Goal: Transaction & Acquisition: Purchase product/service

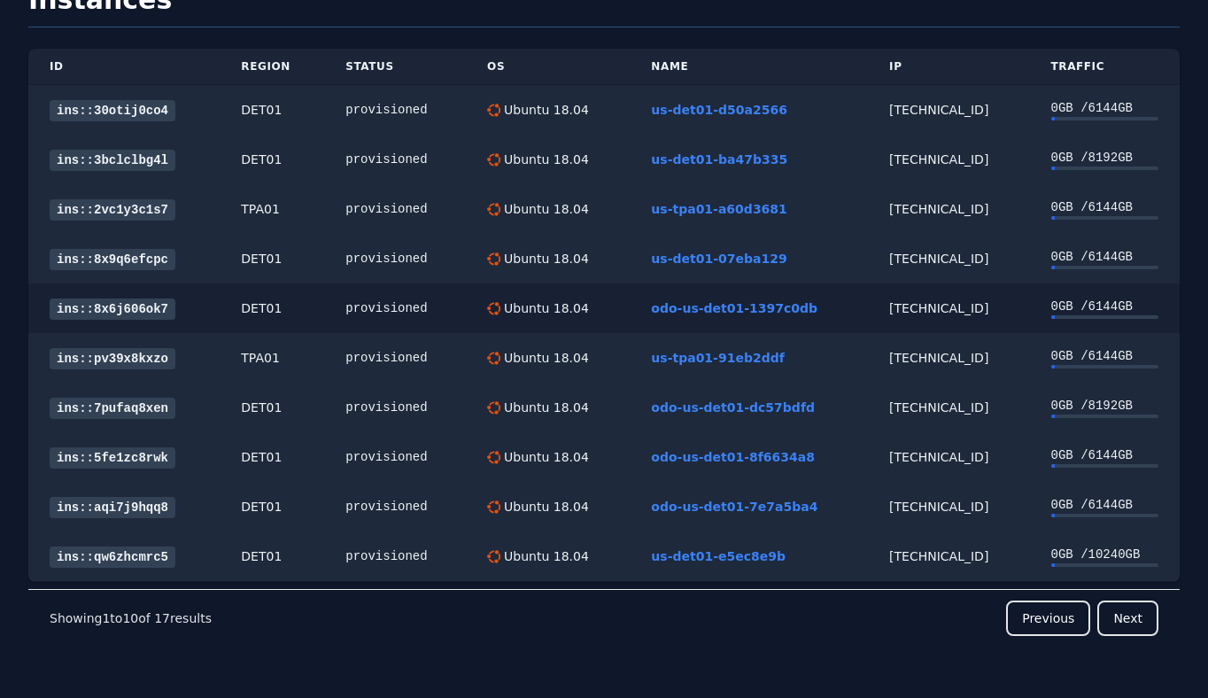
scroll to position [83, 0]
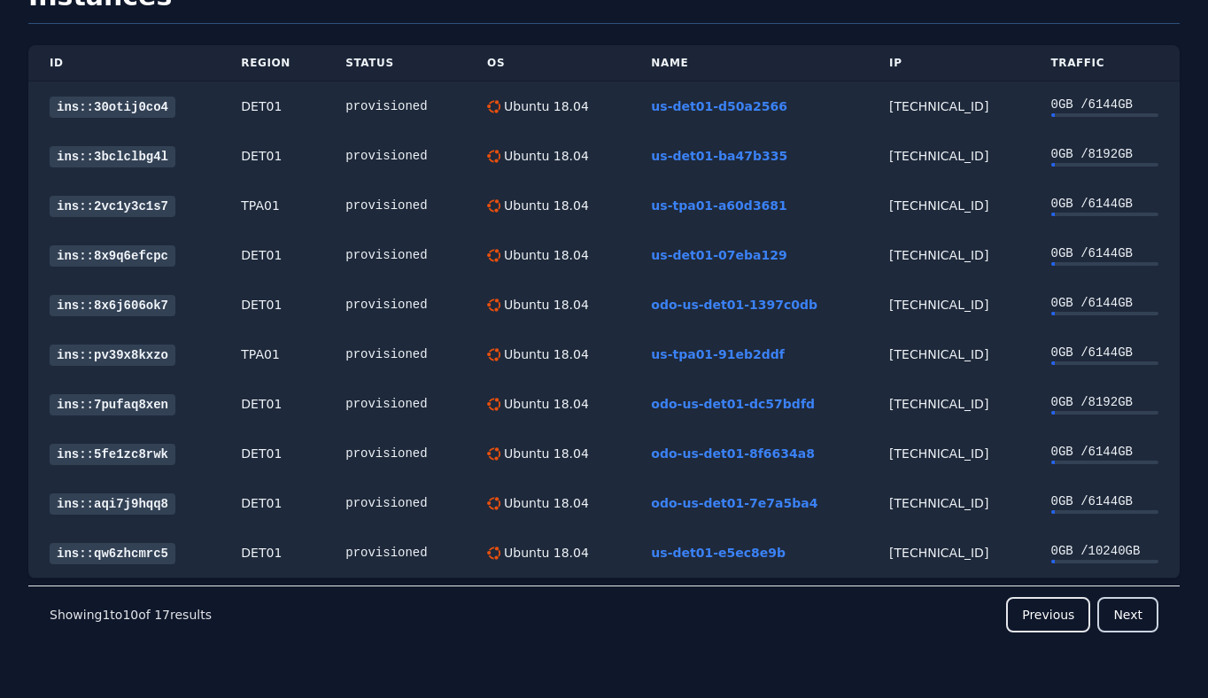
click at [1123, 616] on button "Next" at bounding box center [1127, 614] width 61 height 35
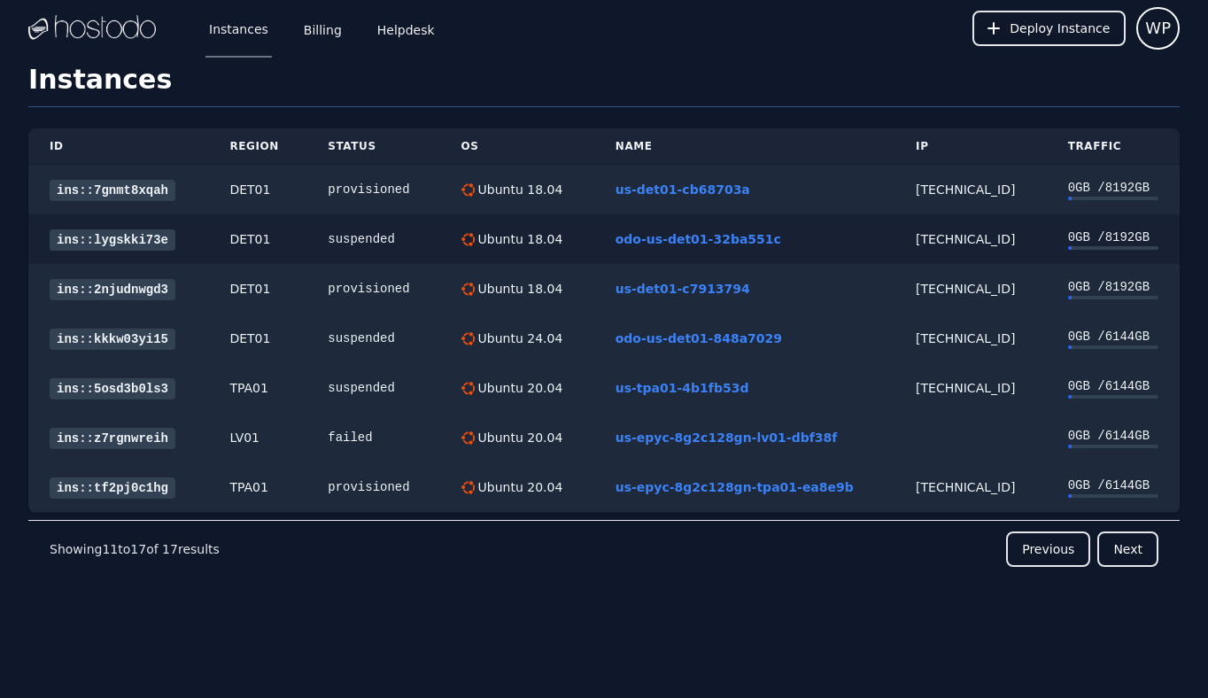
click at [965, 247] on div "38.43.93.124" at bounding box center [970, 239] width 110 height 18
click at [944, 242] on div "38.43.93.124" at bounding box center [970, 239] width 110 height 18
copy div "38.43.93.124"
click at [959, 338] on div "66.187.7.165" at bounding box center [970, 338] width 110 height 18
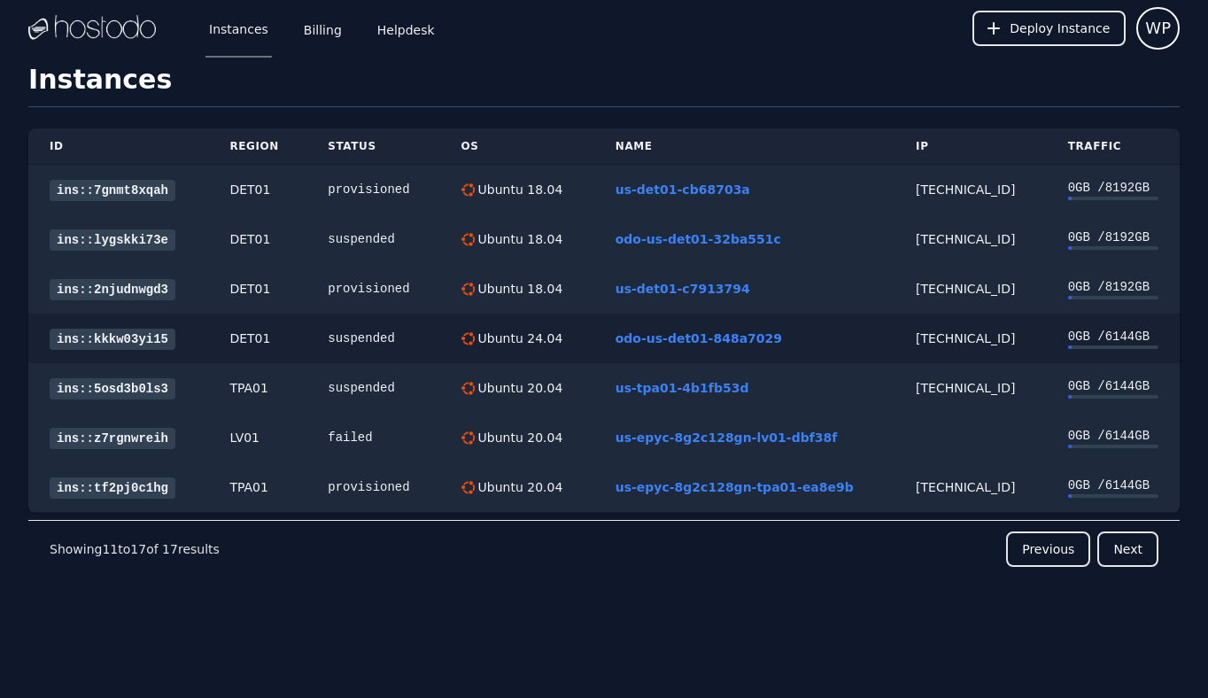
click at [959, 338] on div "66.187.7.165" at bounding box center [970, 338] width 110 height 18
copy div "66.187.7.165"
click at [950, 386] on div "158.51.125.244" at bounding box center [970, 388] width 110 height 18
copy div "158.51.125.244"
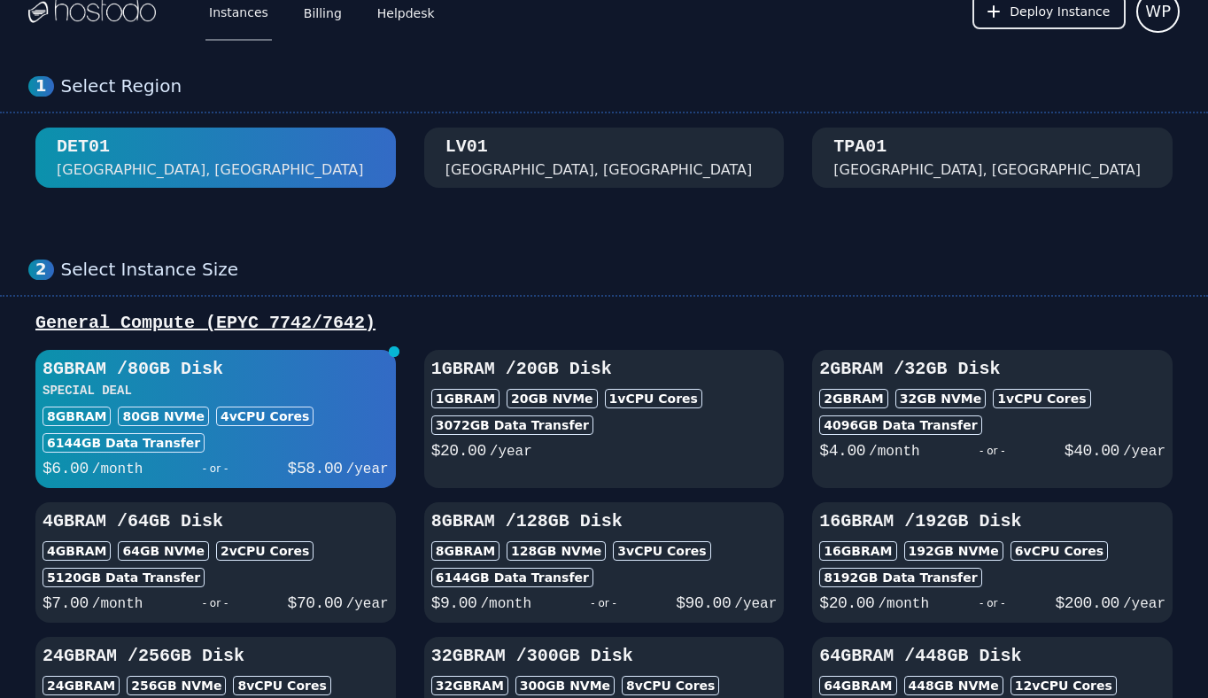
scroll to position [18, 0]
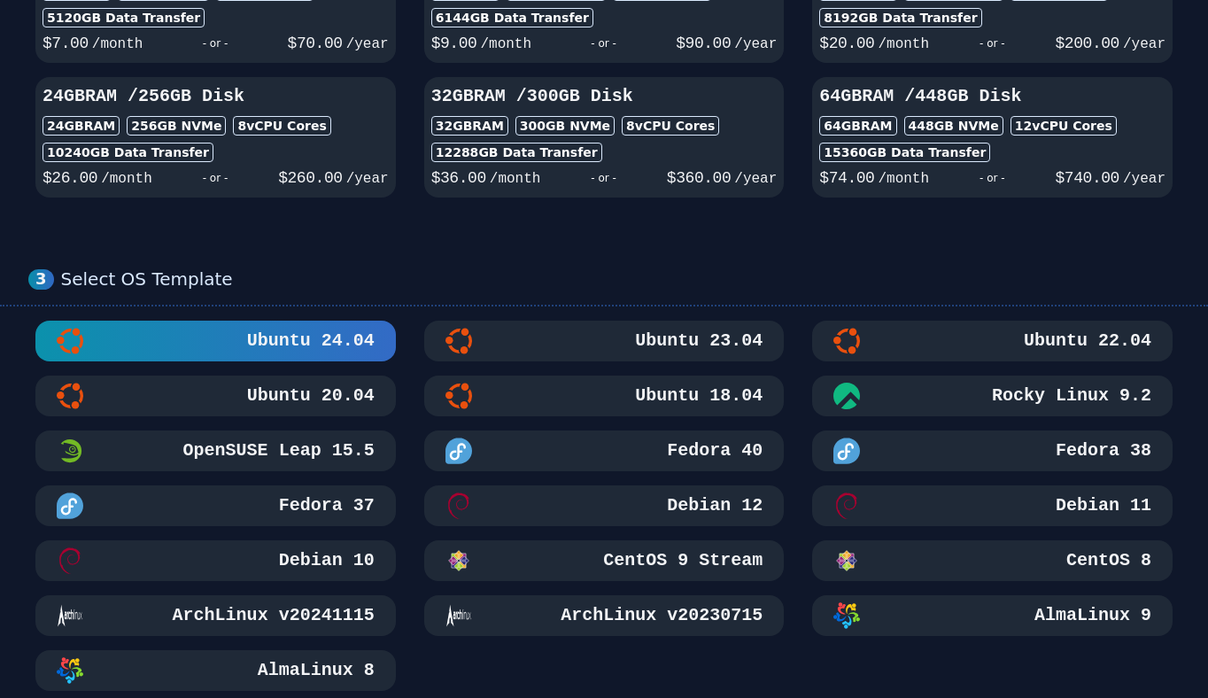
click at [560, 390] on div "Ubuntu 18.04" at bounding box center [604, 395] width 318 height 27
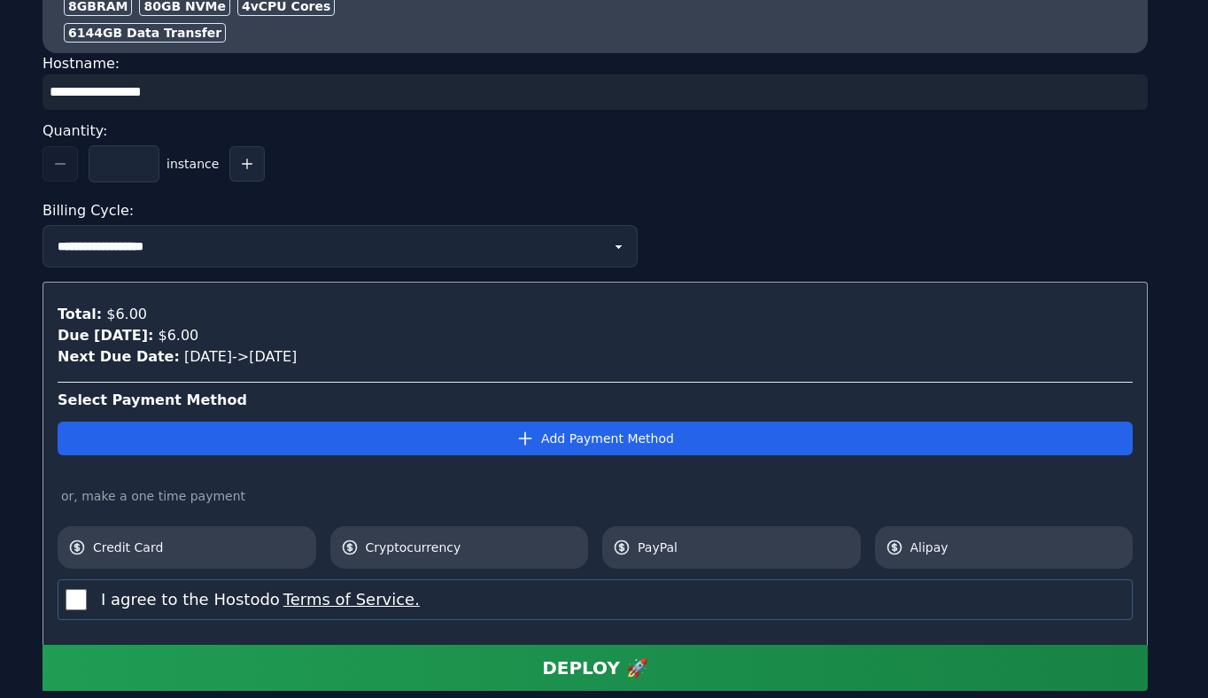
scroll to position [1755, 0]
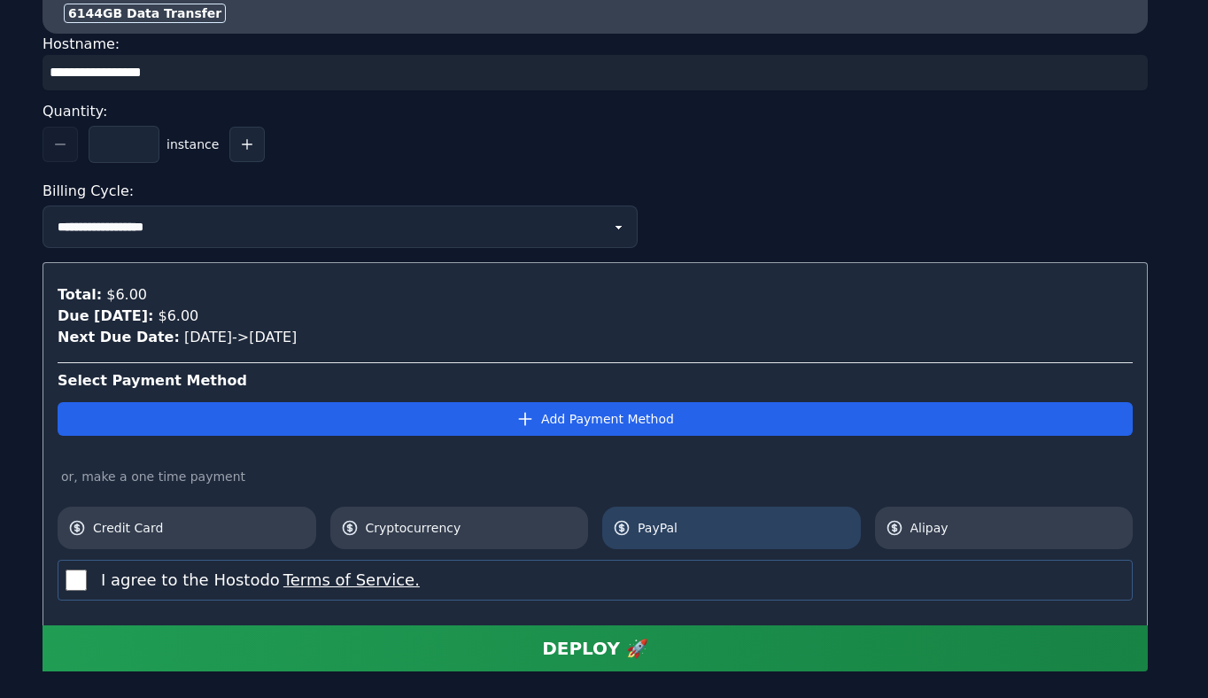
click at [666, 520] on span "PayPal" at bounding box center [743, 528] width 212 height 18
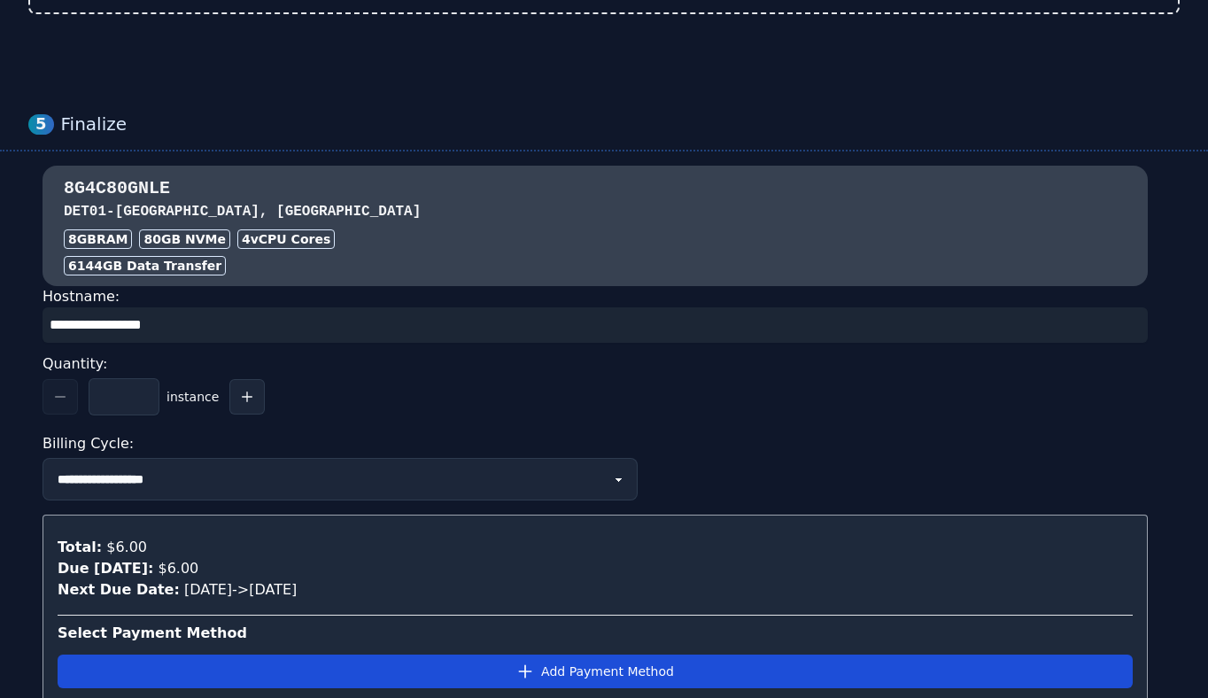
scroll to position [1848, 0]
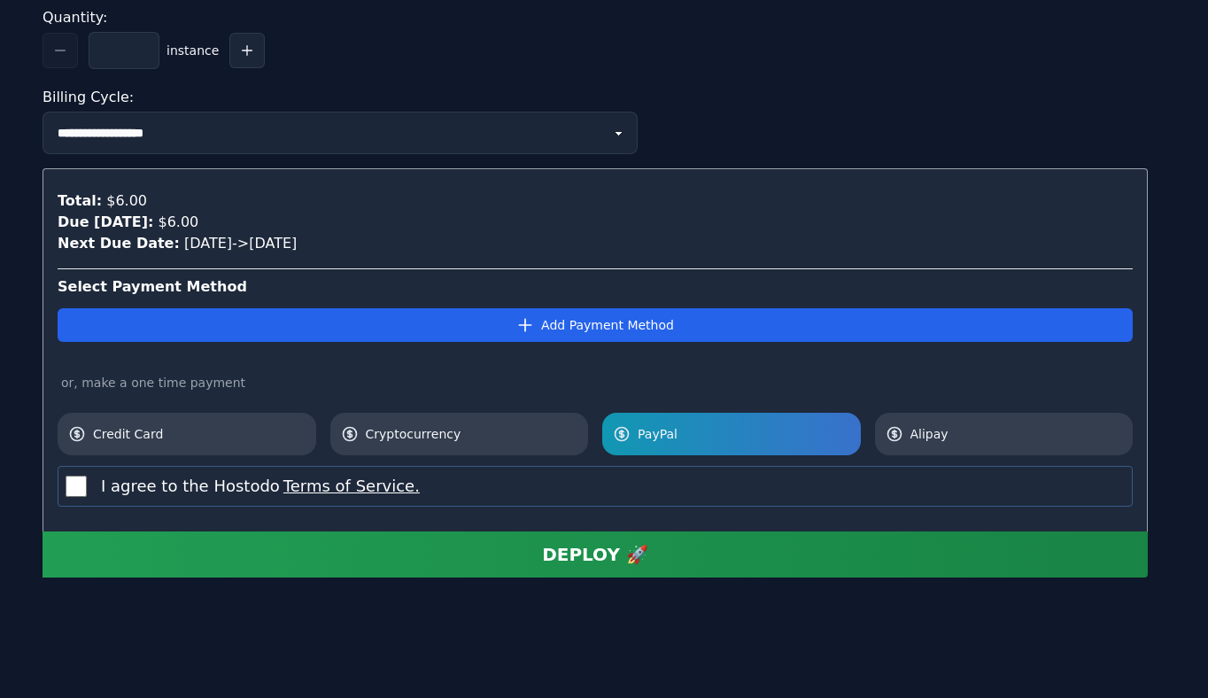
click at [571, 553] on div "DEPLOY 🚀" at bounding box center [595, 554] width 106 height 25
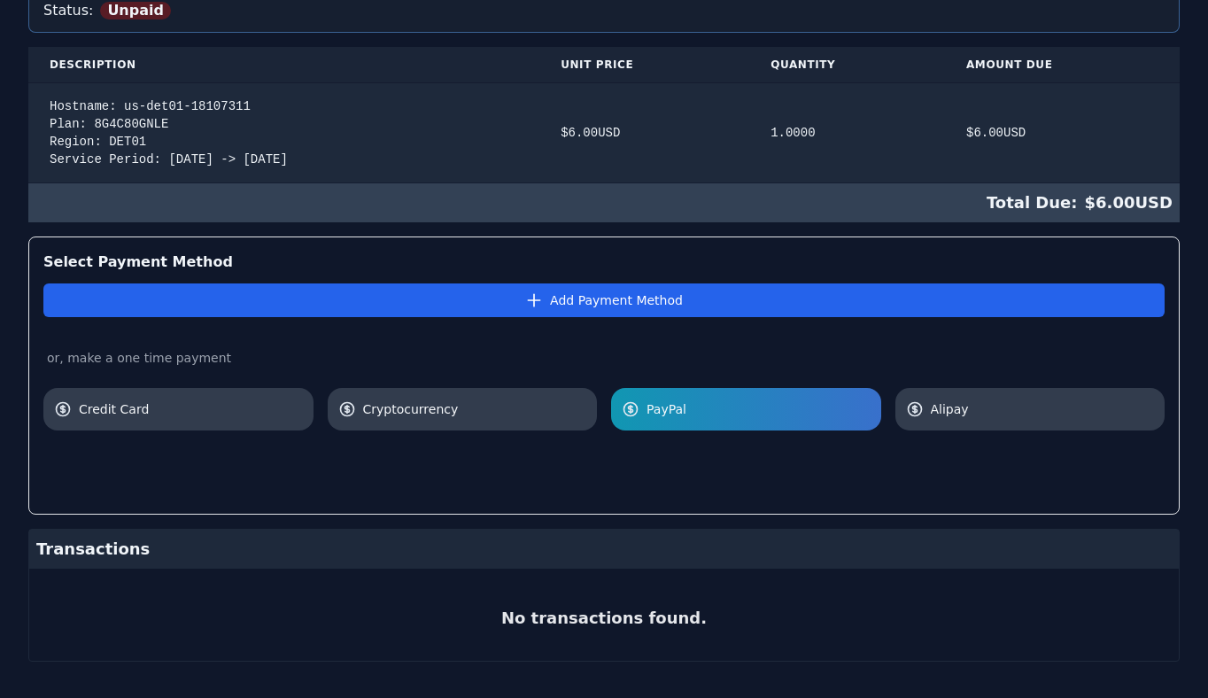
scroll to position [394, 0]
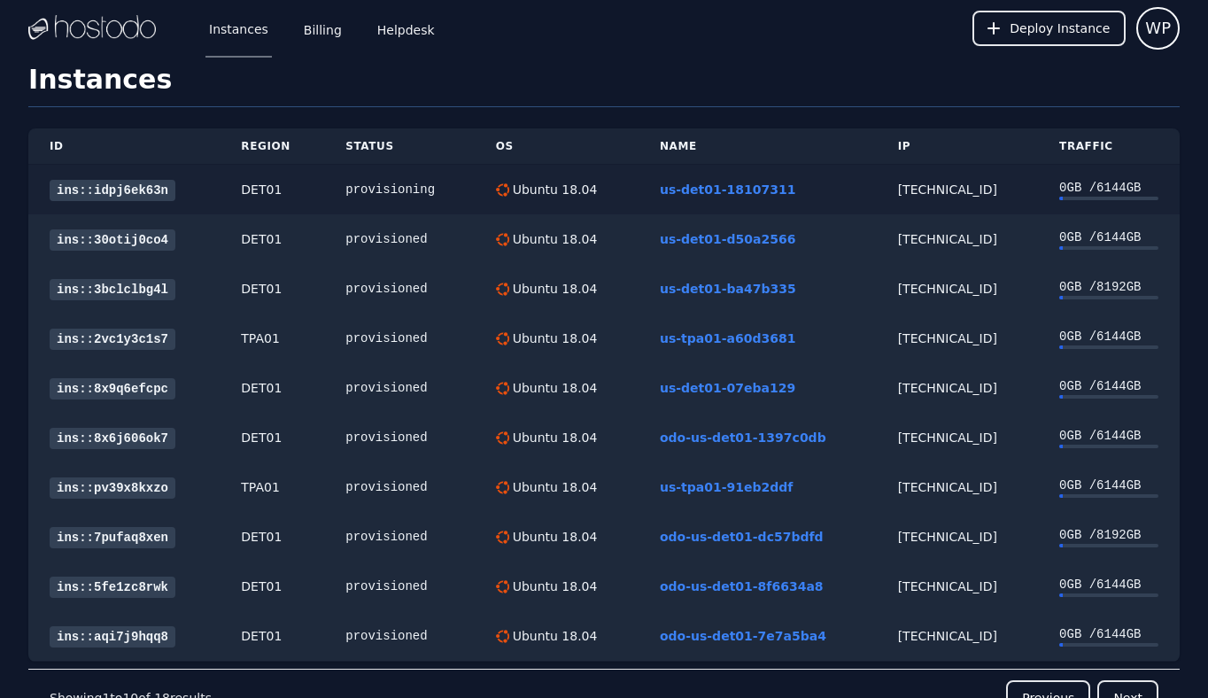
click at [904, 198] on td "[TECHNICAL_ID]" at bounding box center [956, 190] width 161 height 50
click at [914, 196] on div "[TECHNICAL_ID]" at bounding box center [957, 190] width 119 height 18
copy div "[TECHNICAL_ID]"
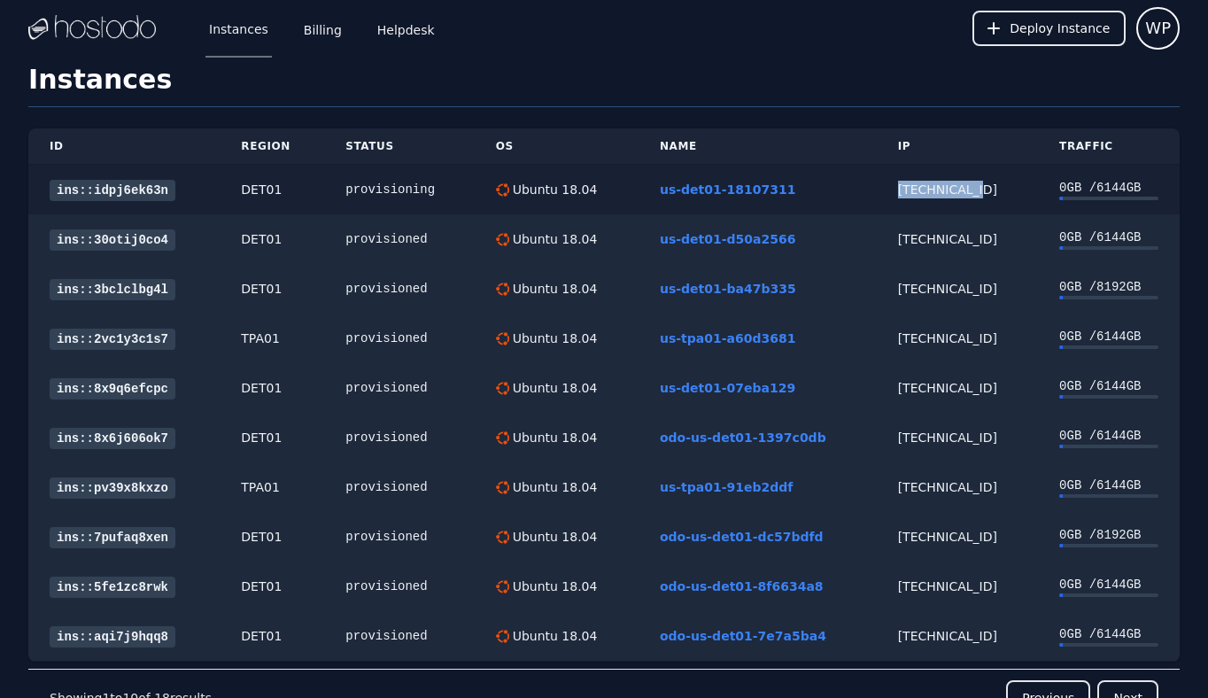
click at [124, 191] on link "ins::idpj6ek63n" at bounding box center [113, 190] width 126 height 21
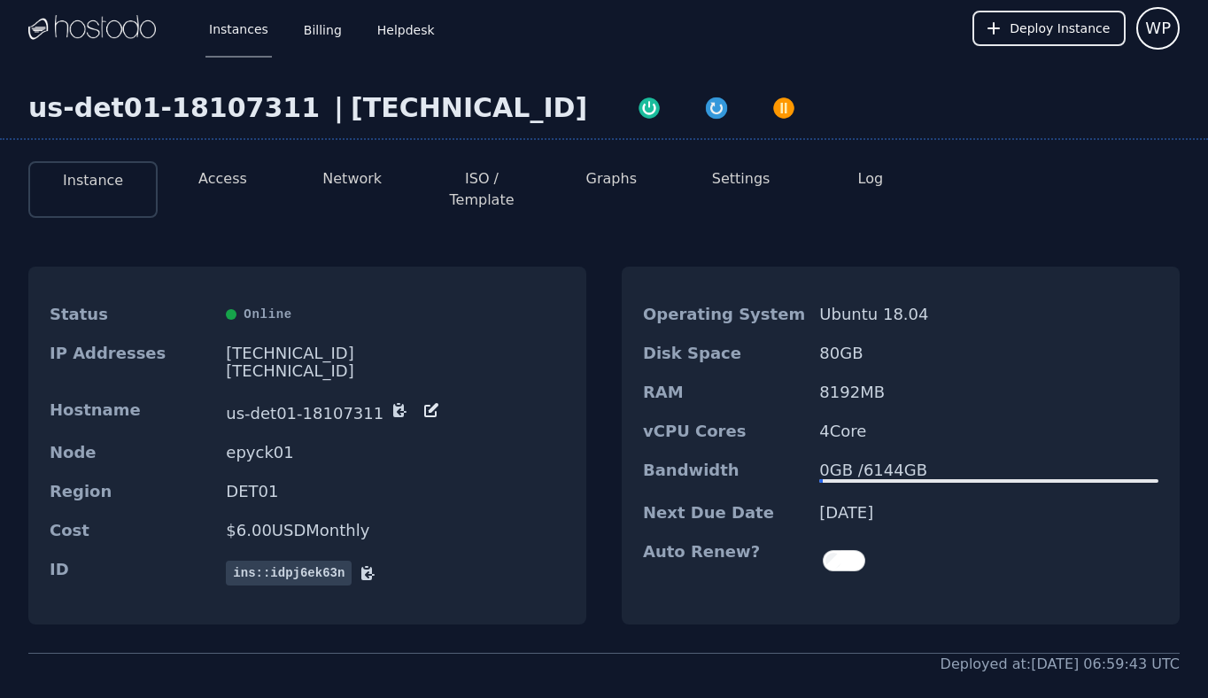
click at [367, 108] on div "[TECHNICAL_ID]" at bounding box center [469, 108] width 236 height 32
copy div "[TECHNICAL_ID]"
click at [234, 174] on button "Access" at bounding box center [222, 178] width 49 height 21
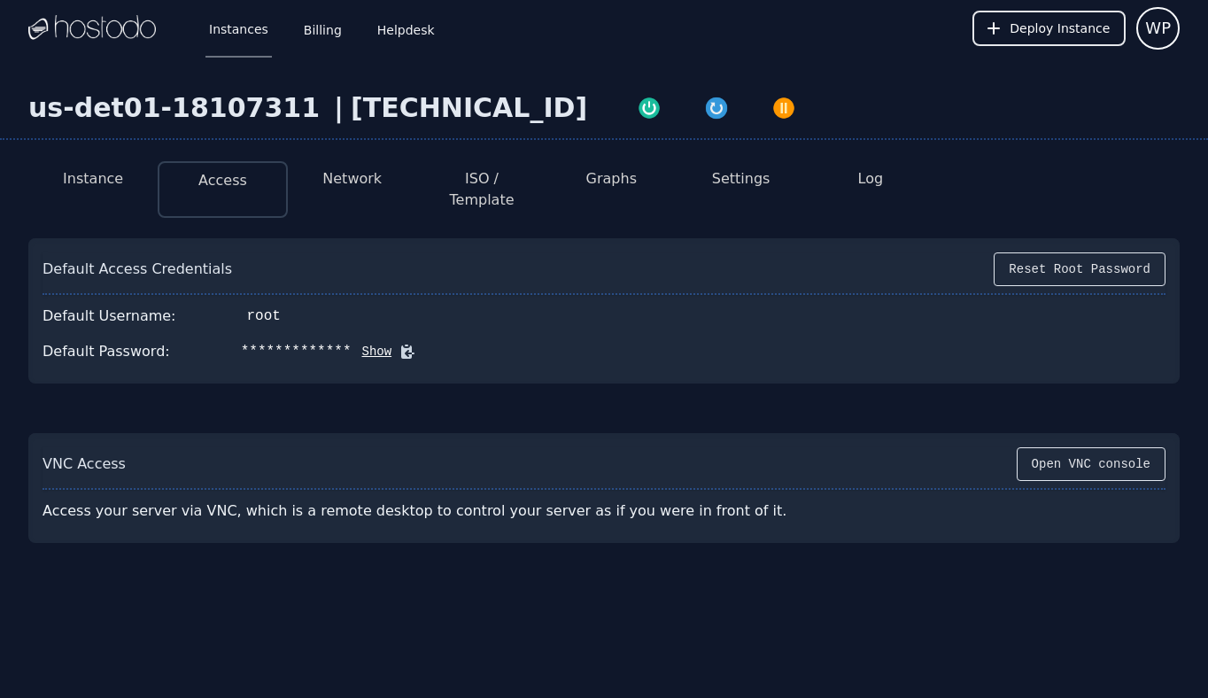
click at [398, 343] on icon at bounding box center [407, 352] width 18 height 18
